Goal: Task Accomplishment & Management: Manage account settings

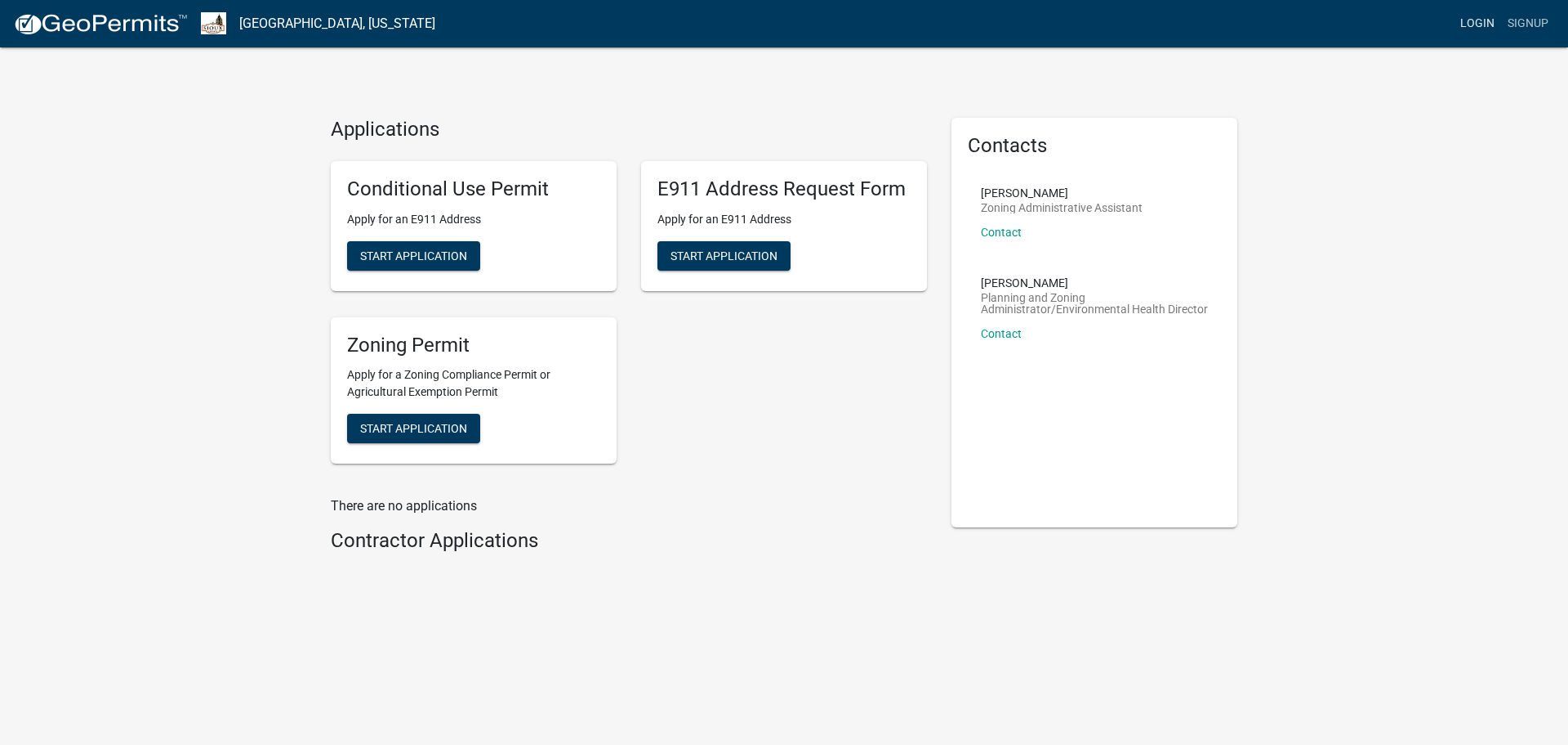
click at [1486, 27] on link "Login" at bounding box center [1477, 24] width 47 height 32
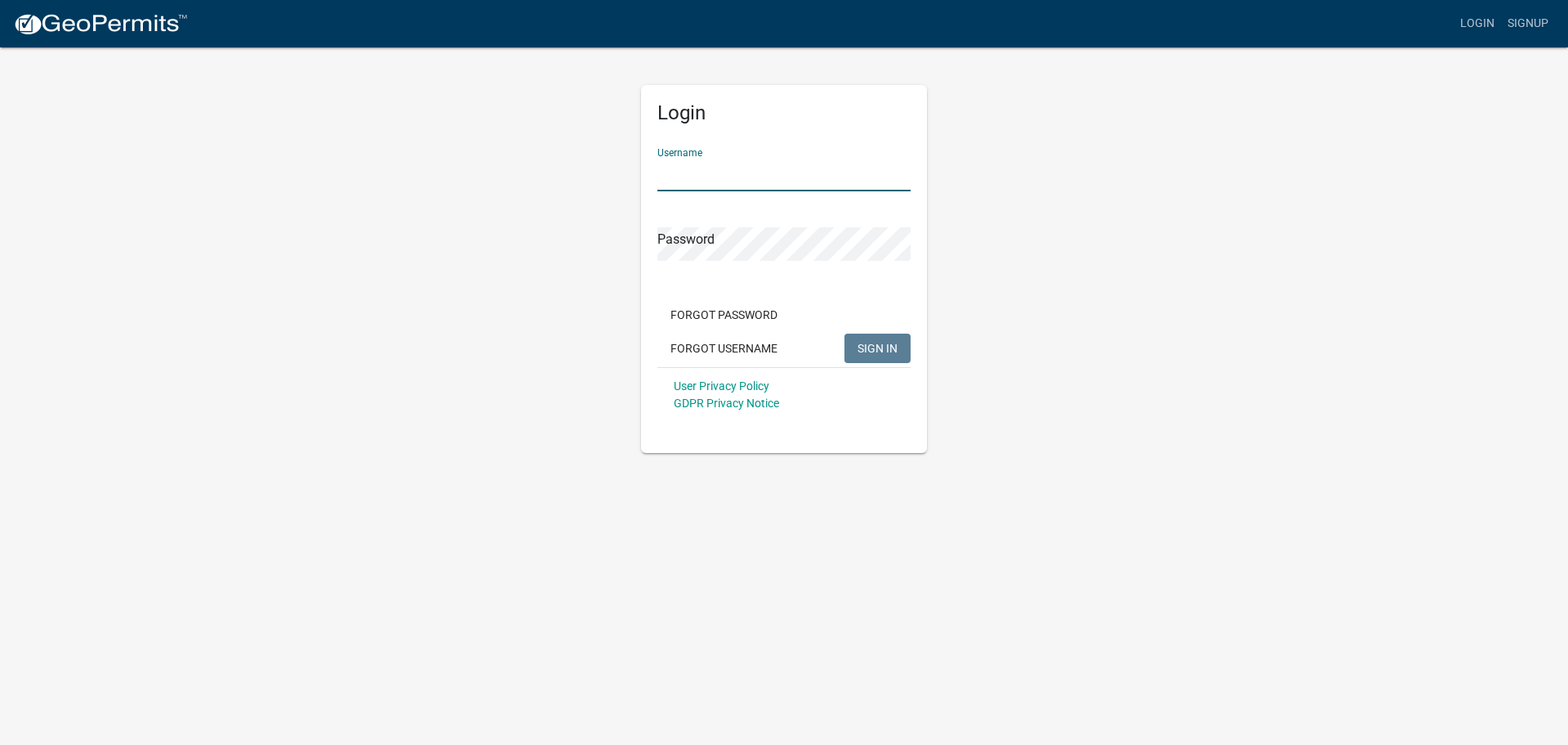
drag, startPoint x: 763, startPoint y: 173, endPoint x: 752, endPoint y: 173, distance: 11.0
click at [763, 173] on input "Username" at bounding box center [784, 174] width 253 height 34
type input "marielar"
click at [845, 333] on button "SIGN IN" at bounding box center [878, 348] width 66 height 30
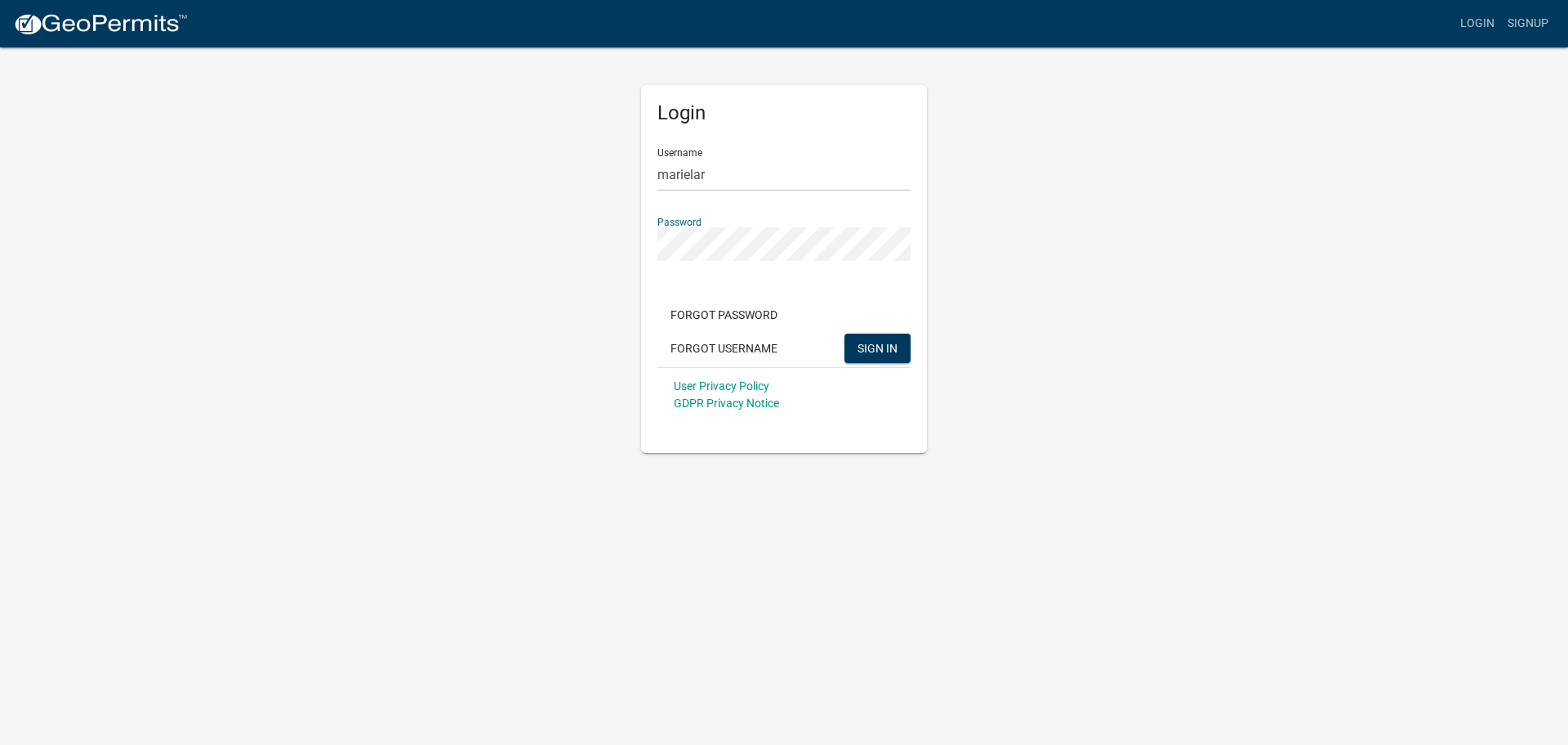
click at [845, 333] on button "SIGN IN" at bounding box center [878, 348] width 66 height 30
